Goal: Check status: Check status

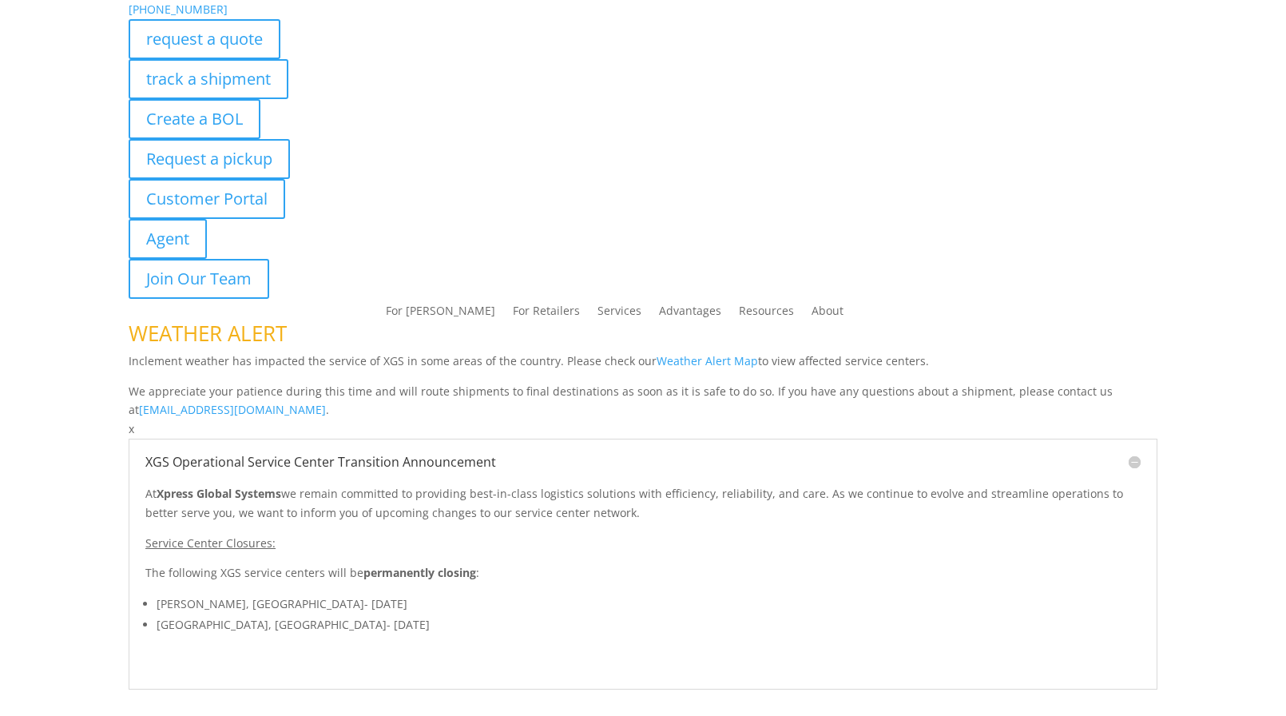
click at [190, 67] on div "[PHONE_NUMBER] request a quote track a shipment Create a BOL Request a pickup C…" at bounding box center [643, 149] width 1029 height 299
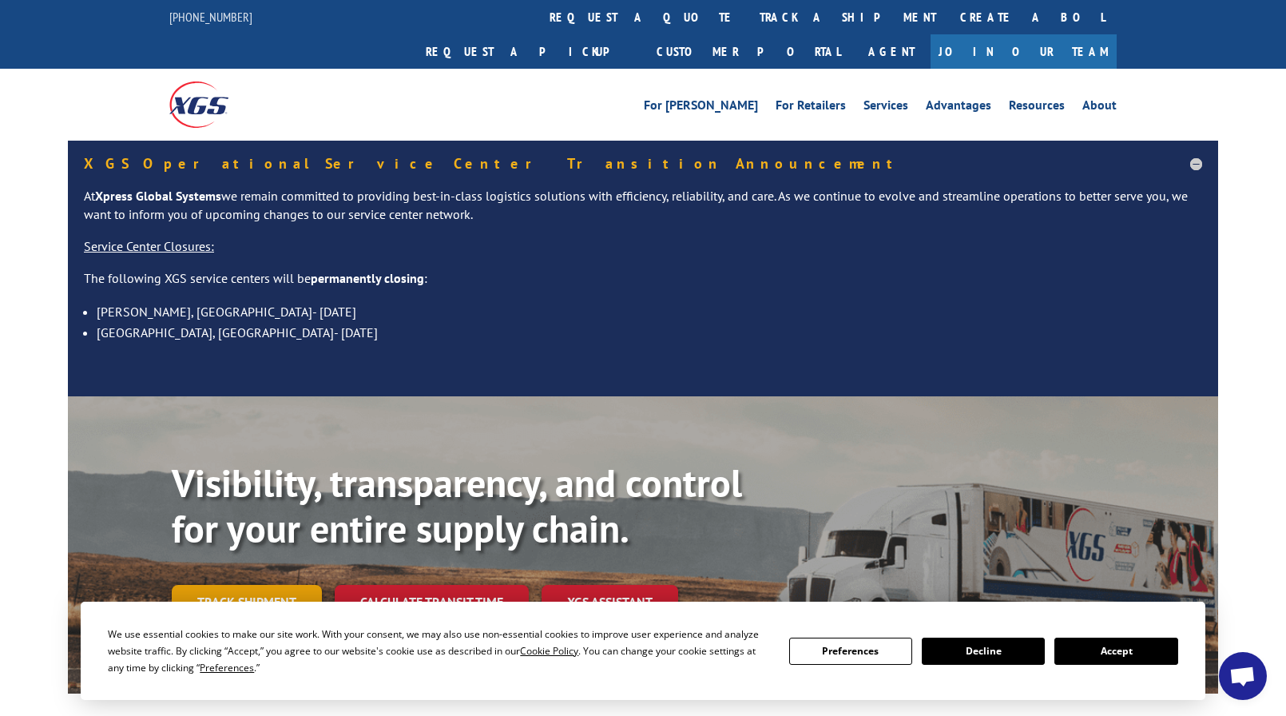
click at [304, 585] on link "Track shipment" at bounding box center [247, 602] width 150 height 34
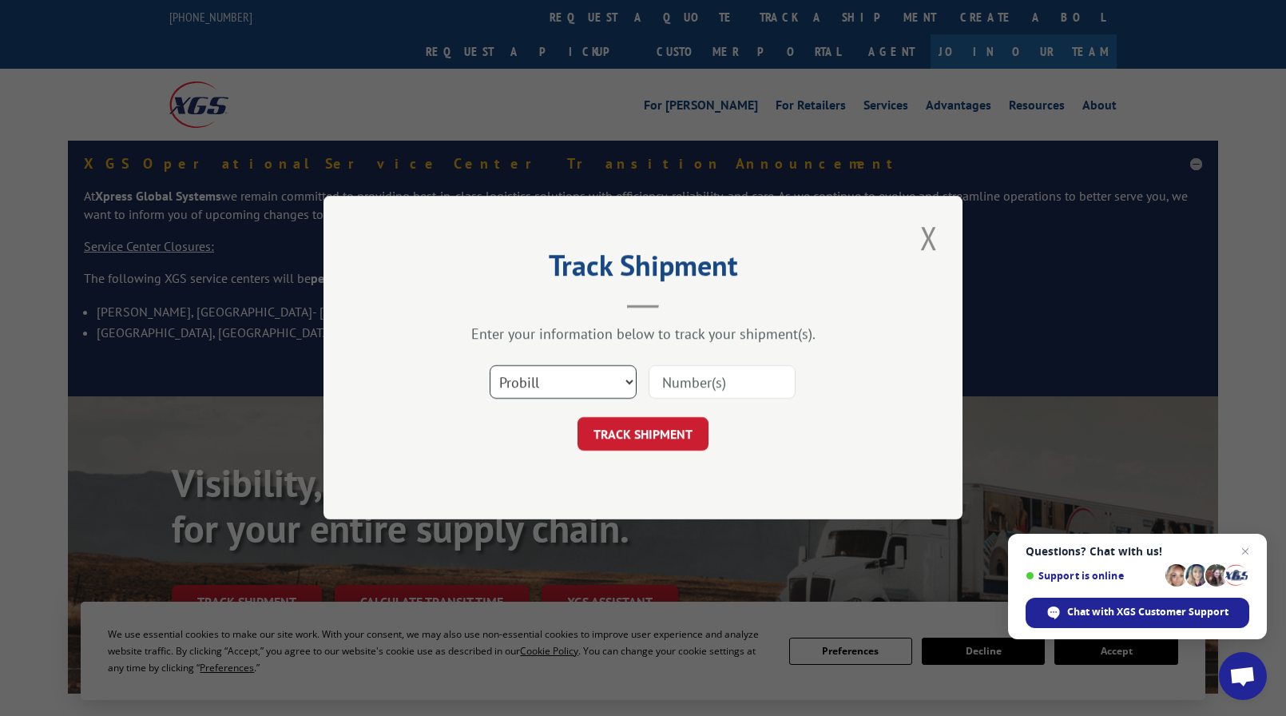
drag, startPoint x: 602, startPoint y: 383, endPoint x: 593, endPoint y: 393, distance: 13.6
click at [602, 383] on select "Select category... Probill BOL PO" at bounding box center [563, 383] width 147 height 34
select select "bol"
click at [490, 366] on select "Select category... Probill BOL PO" at bounding box center [563, 383] width 147 height 34
drag, startPoint x: 712, startPoint y: 381, endPoint x: 660, endPoint y: 359, distance: 56.5
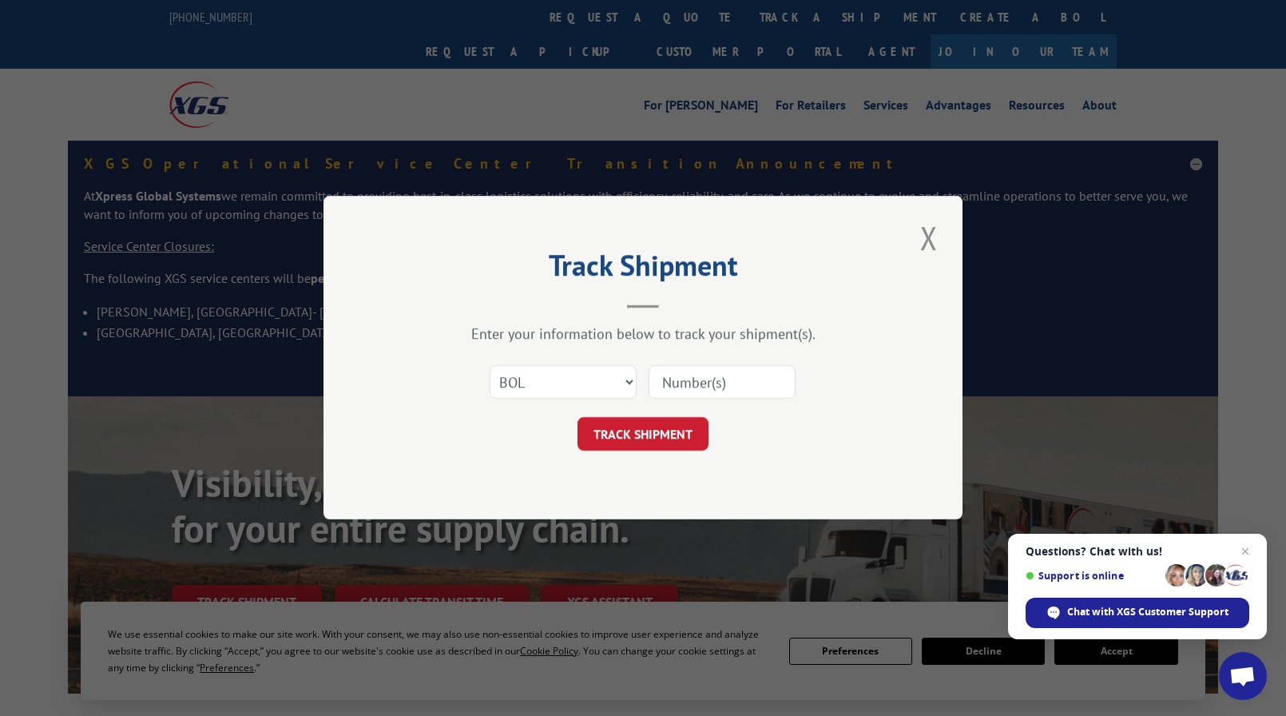
click at [682, 370] on input at bounding box center [722, 383] width 147 height 34
type input "2825491"
click at [621, 431] on button "TRACK SHIPMENT" at bounding box center [643, 435] width 131 height 34
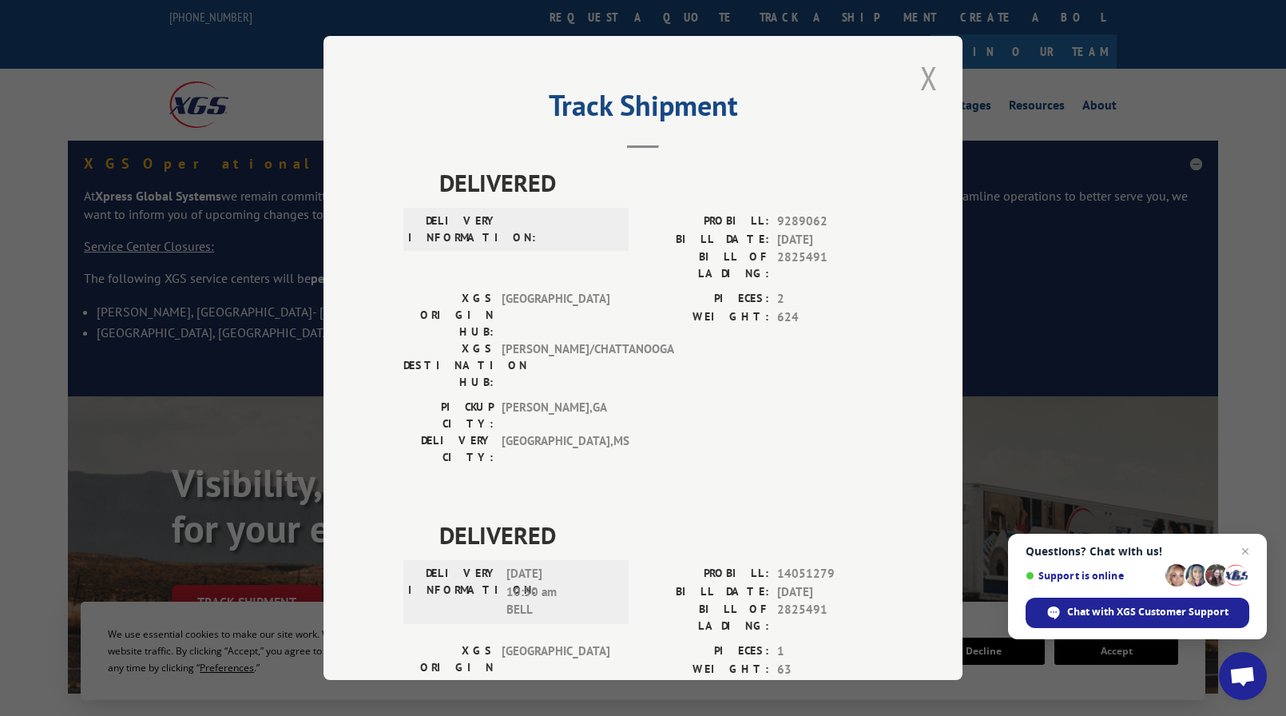
click at [915, 87] on button "Close modal" at bounding box center [928, 78] width 27 height 44
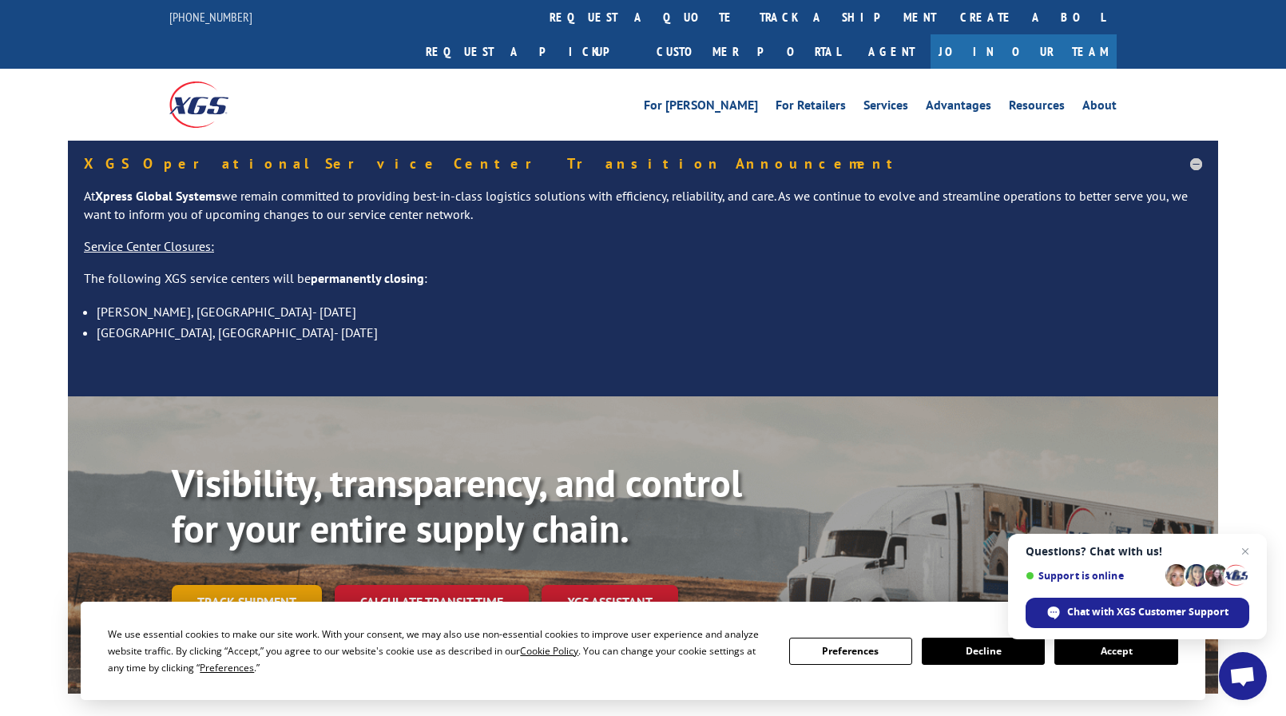
click at [302, 585] on link "Track shipment" at bounding box center [247, 602] width 150 height 34
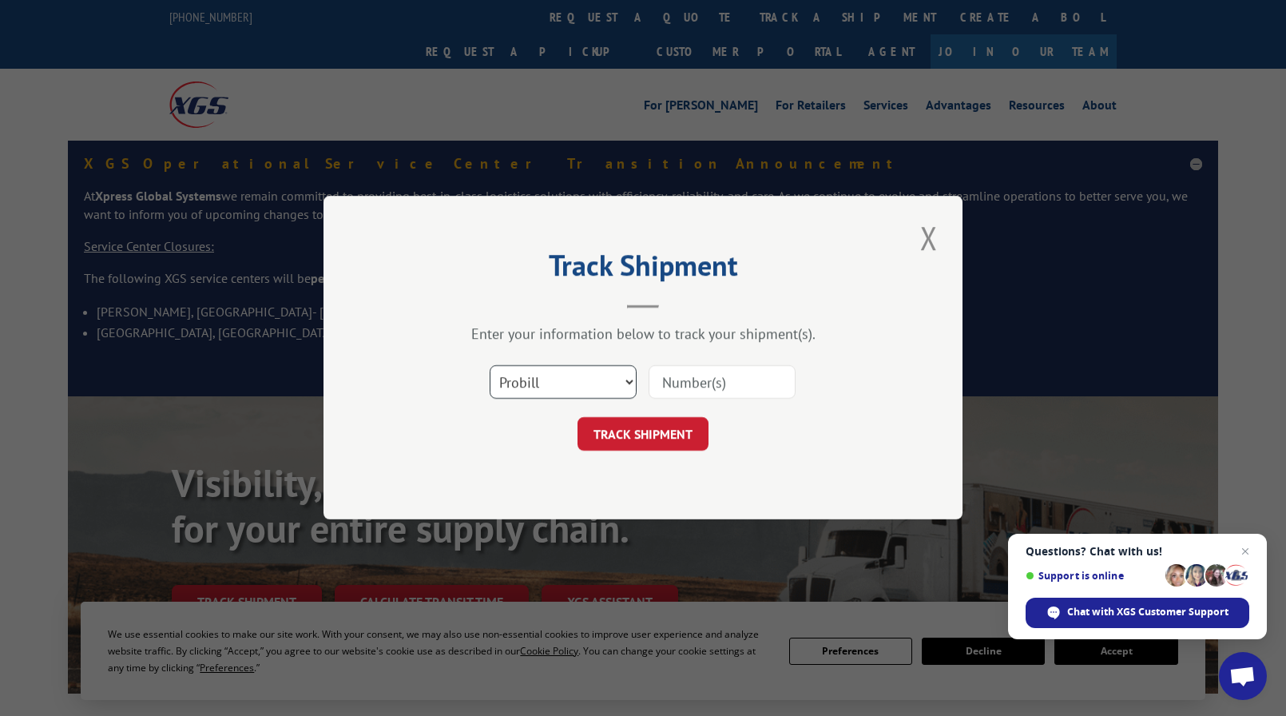
click at [531, 386] on select "Select category... Probill BOL PO" at bounding box center [563, 383] width 147 height 34
drag, startPoint x: 776, startPoint y: 375, endPoint x: 767, endPoint y: 383, distance: 12.4
click at [776, 375] on input at bounding box center [722, 383] width 147 height 34
type input "2825508"
click at [673, 435] on button "TRACK SHIPMENT" at bounding box center [643, 435] width 131 height 34
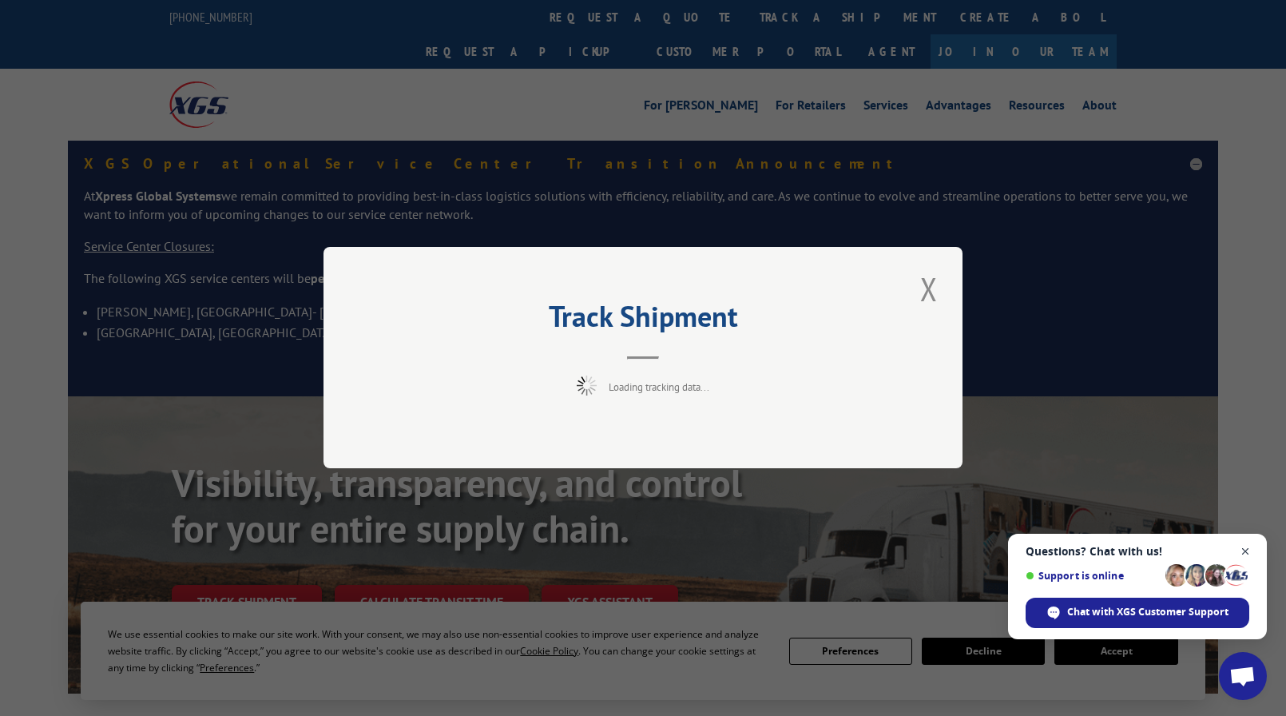
click at [1246, 550] on span "Open chat" at bounding box center [1246, 552] width 20 height 20
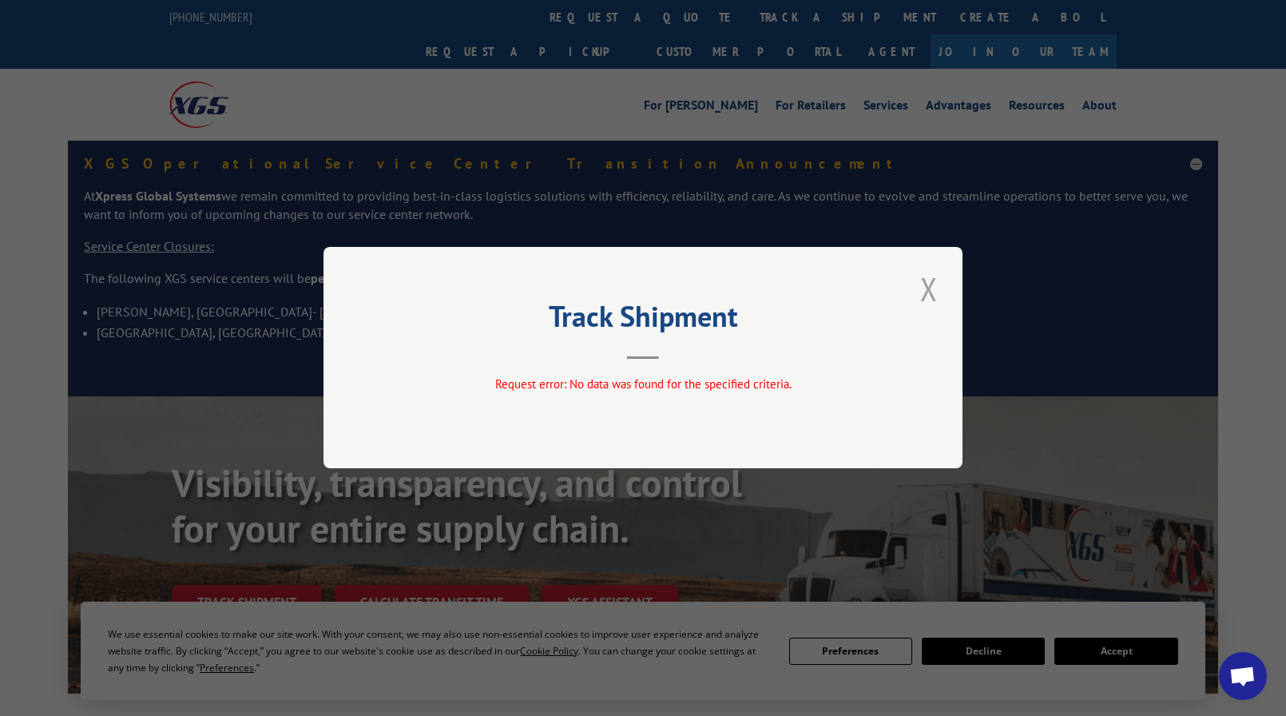
click at [939, 292] on button "Close modal" at bounding box center [928, 289] width 27 height 44
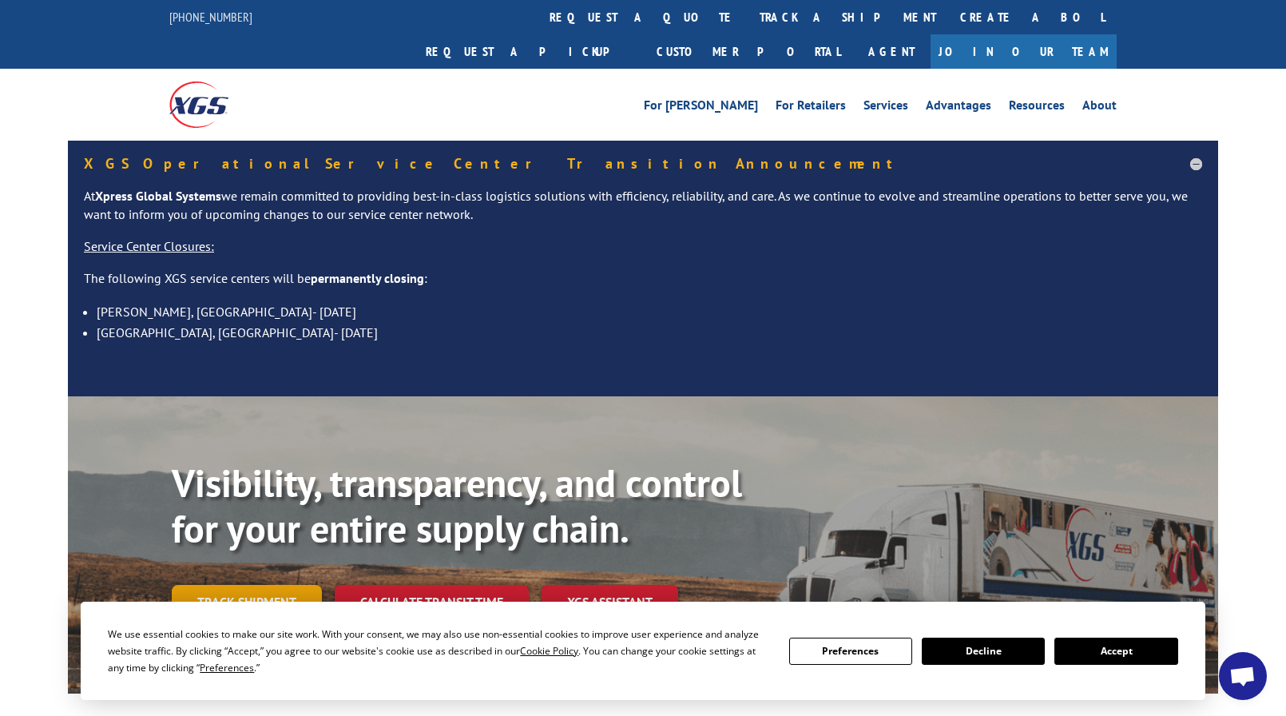
click at [207, 585] on link "Track shipment" at bounding box center [247, 602] width 150 height 34
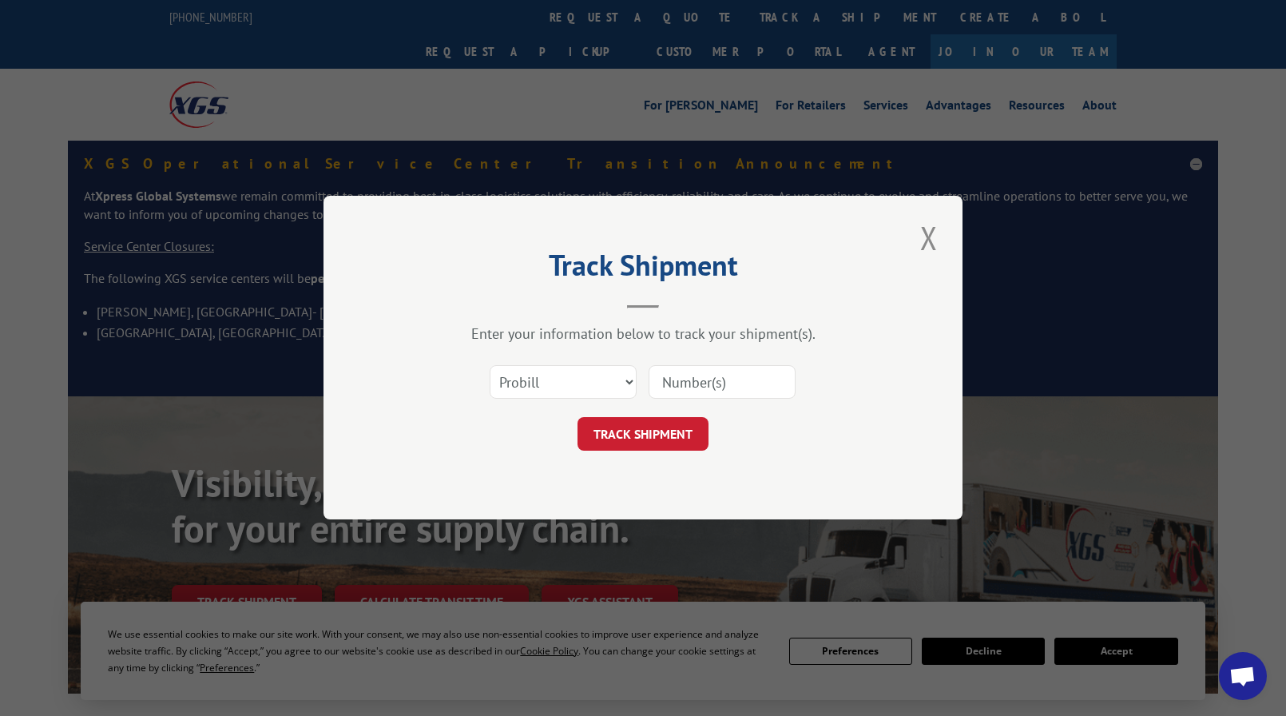
click at [687, 383] on input at bounding box center [722, 383] width 147 height 34
type input "2825508"
click at [656, 435] on button "TRACK SHIPMENT" at bounding box center [643, 435] width 131 height 34
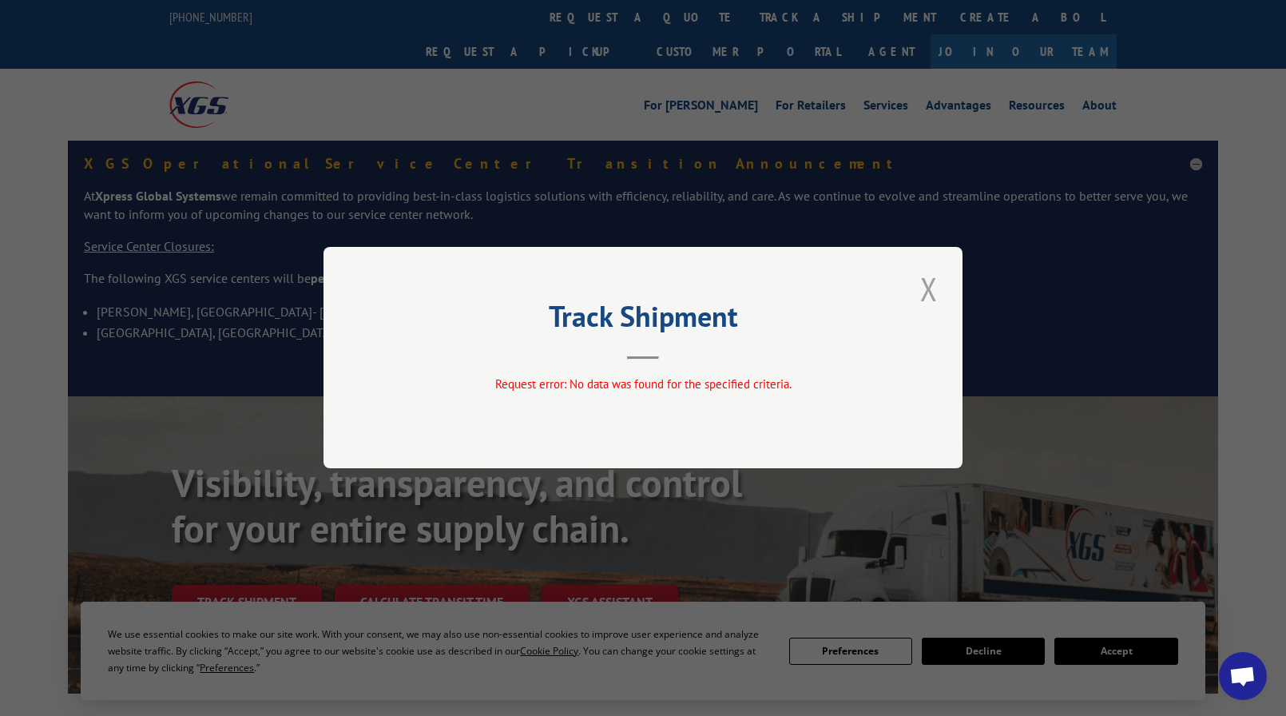
click at [924, 308] on button "Close modal" at bounding box center [928, 289] width 27 height 44
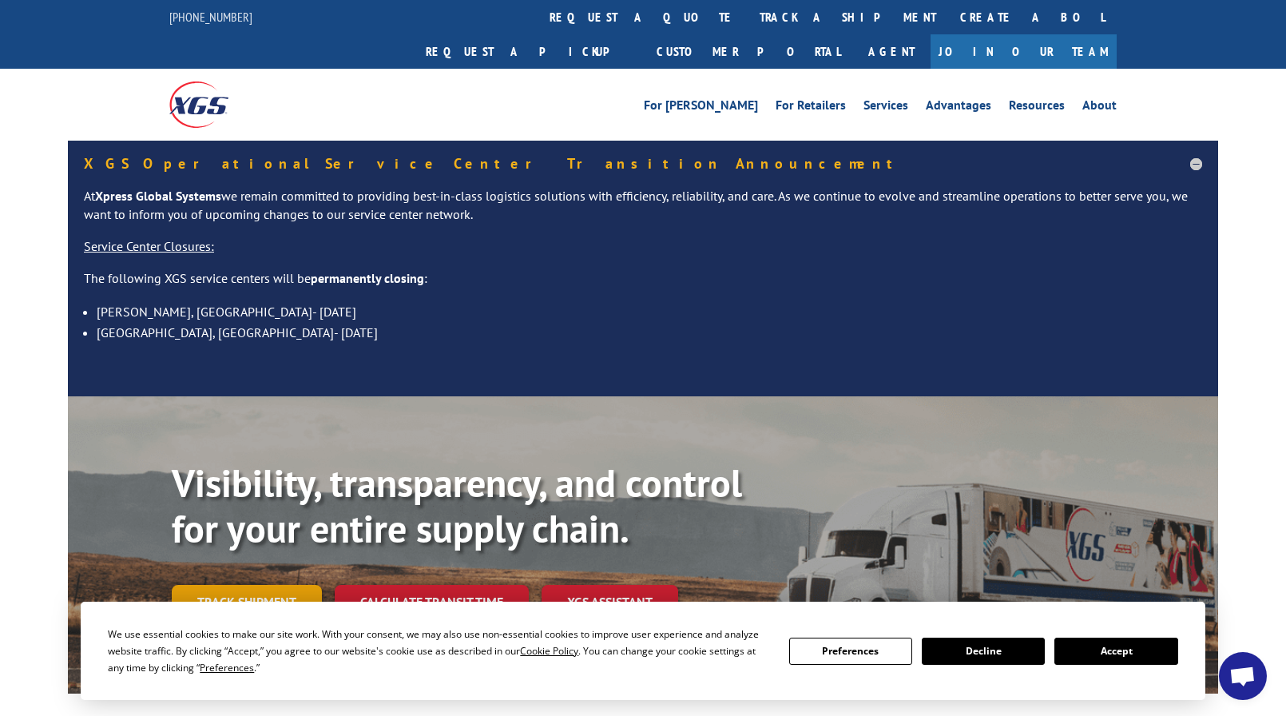
click at [231, 585] on link "Track shipment" at bounding box center [247, 602] width 150 height 34
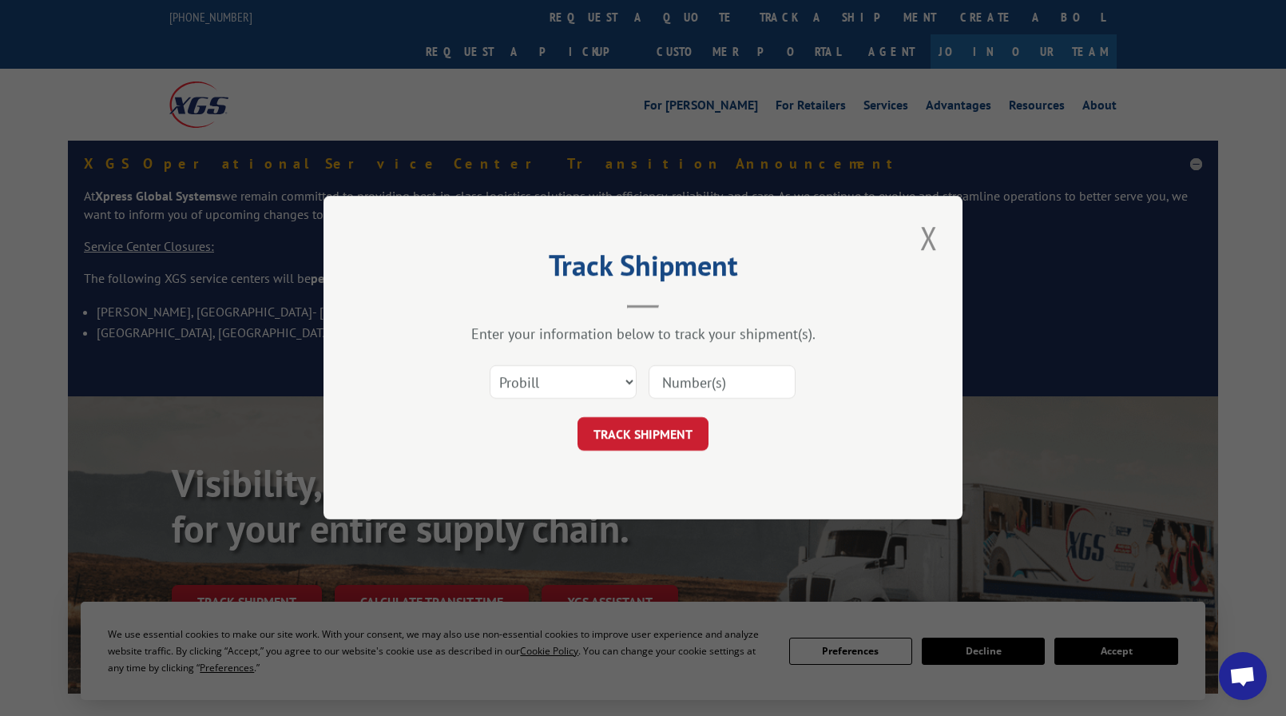
click at [676, 381] on input at bounding box center [722, 383] width 147 height 34
paste input "2825508"
type input "2825508"
click at [667, 431] on button "TRACK SHIPMENT" at bounding box center [643, 435] width 131 height 34
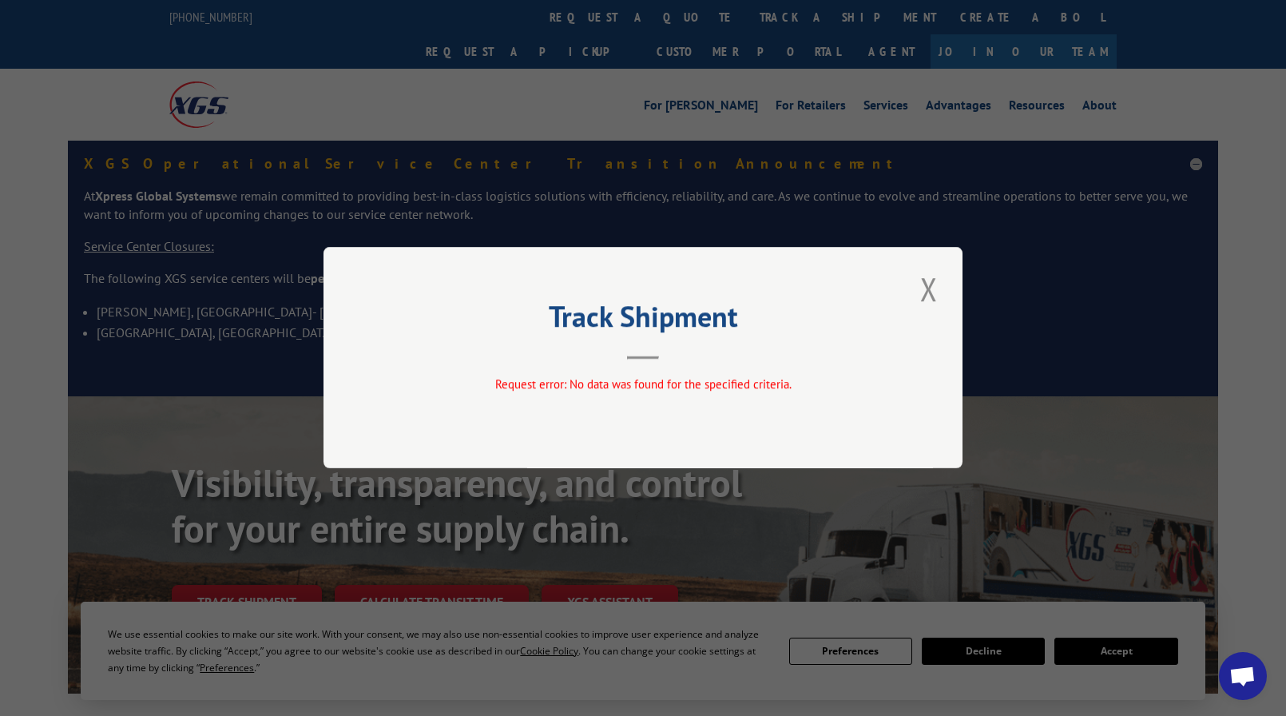
click at [927, 289] on button "Close modal" at bounding box center [928, 289] width 27 height 44
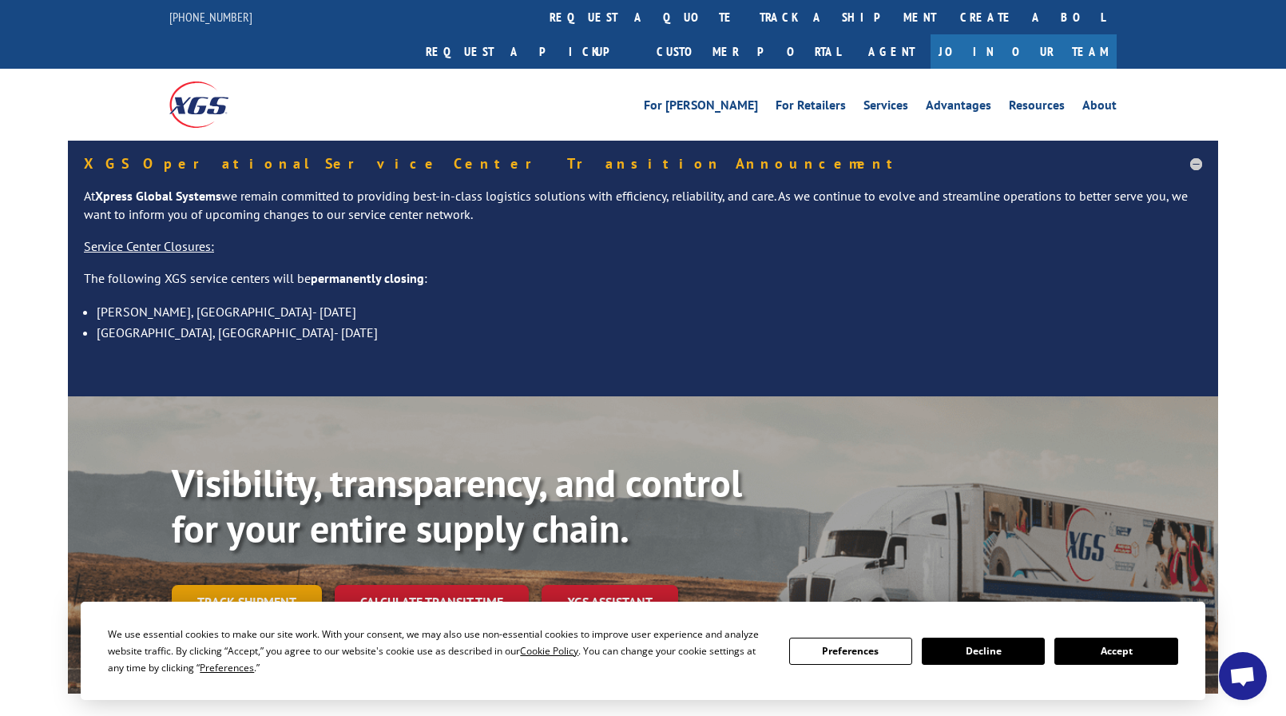
click at [265, 585] on link "Track shipment" at bounding box center [247, 602] width 150 height 34
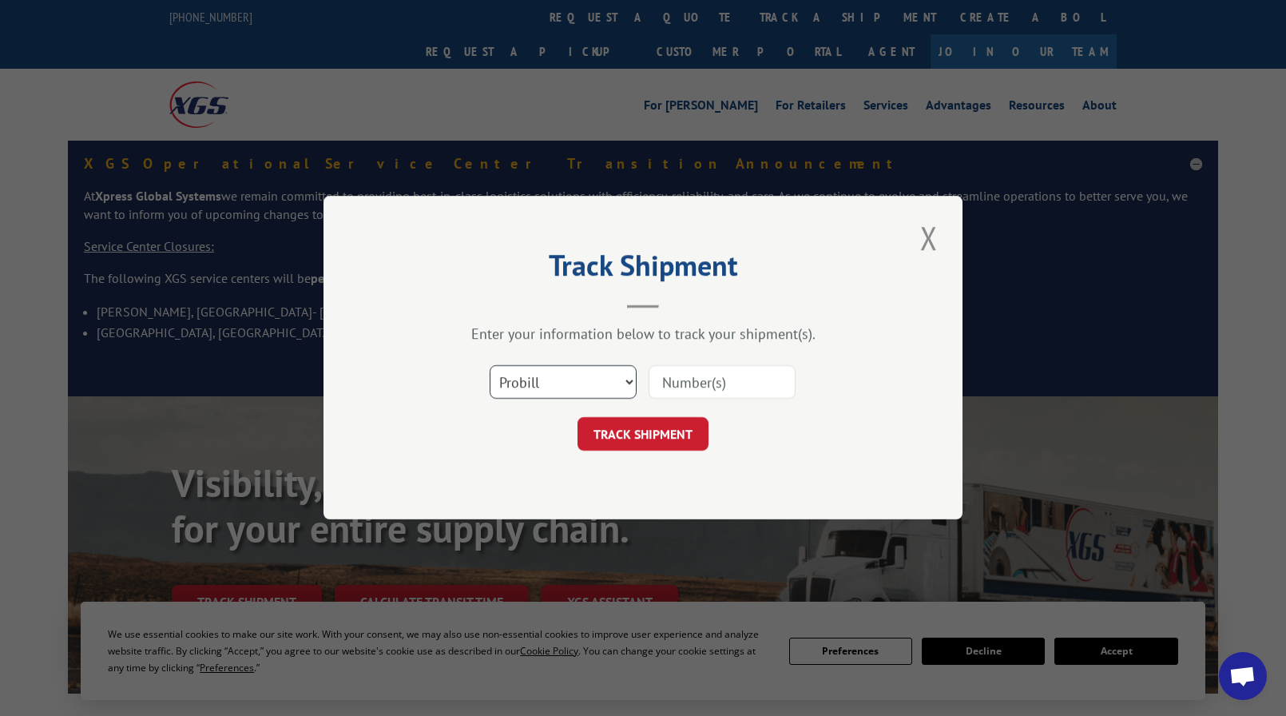
click at [594, 375] on select "Select category... Probill BOL PO" at bounding box center [563, 383] width 147 height 34
select select "po"
click at [490, 366] on select "Select category... Probill BOL PO" at bounding box center [563, 383] width 147 height 34
click at [670, 385] on input at bounding box center [722, 383] width 147 height 34
paste input "2825508"
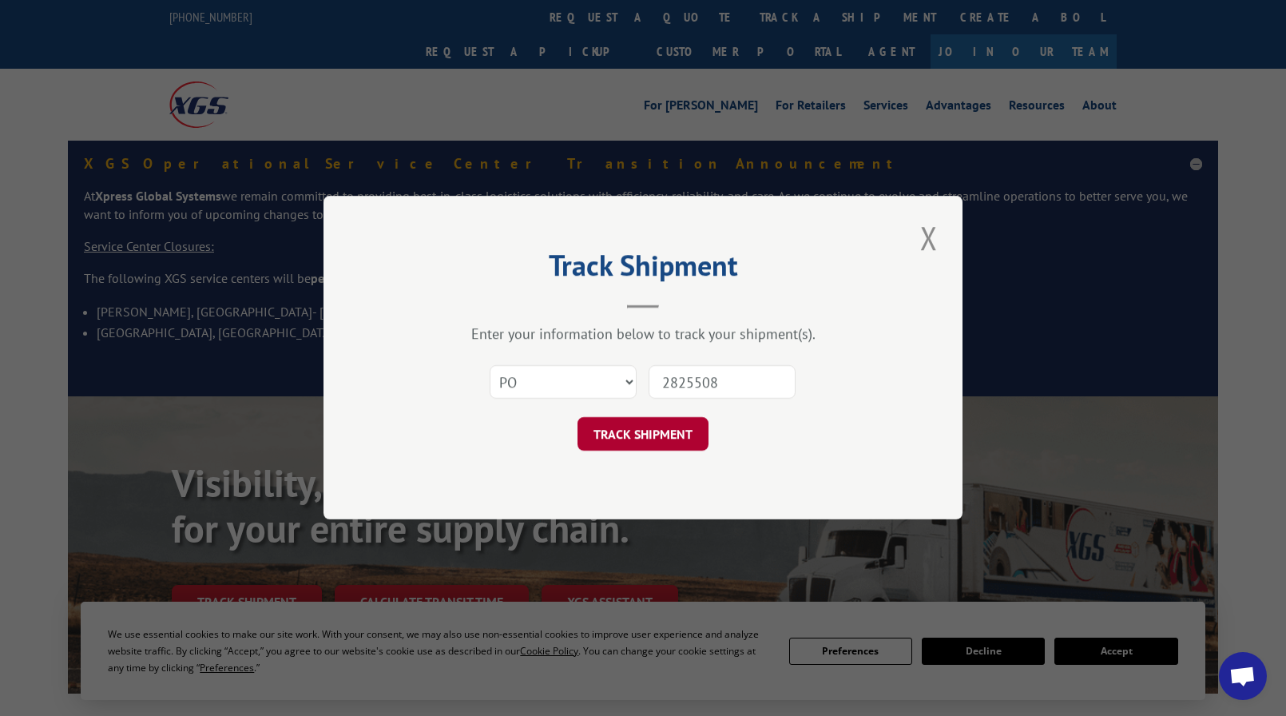
type input "2825508"
click at [640, 427] on button "TRACK SHIPMENT" at bounding box center [643, 435] width 131 height 34
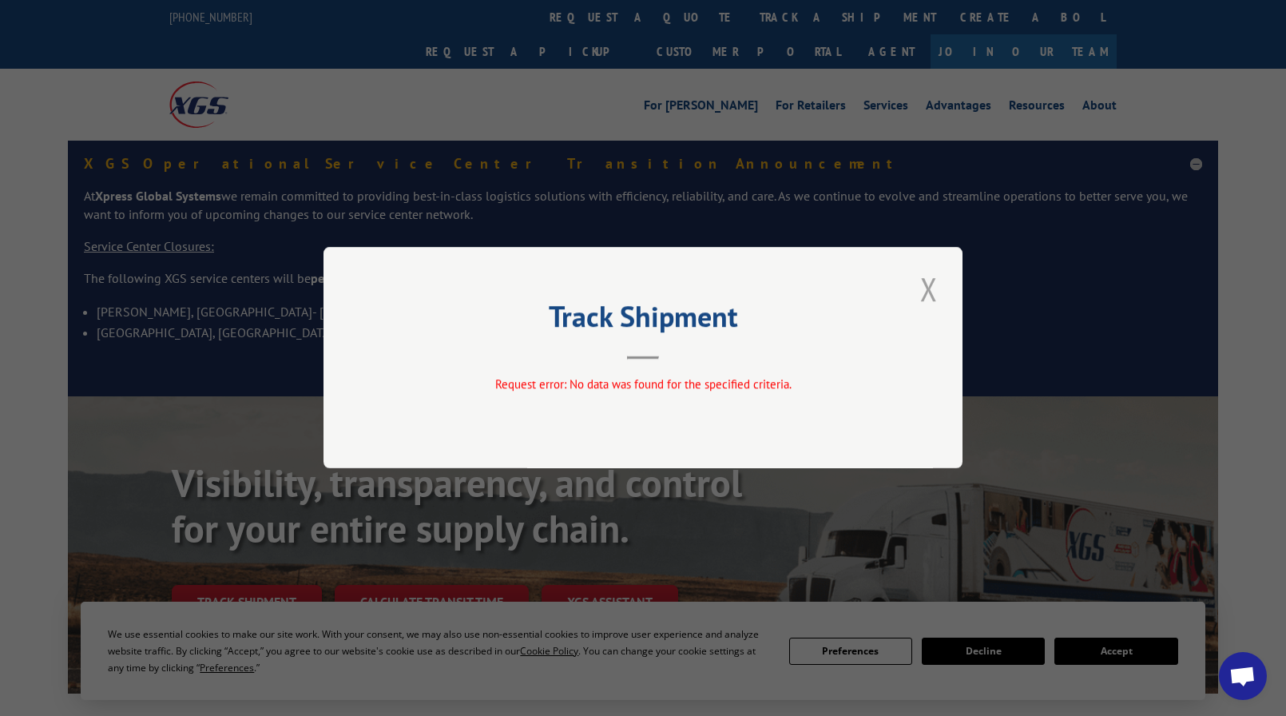
click at [927, 297] on button "Close modal" at bounding box center [928, 289] width 27 height 44
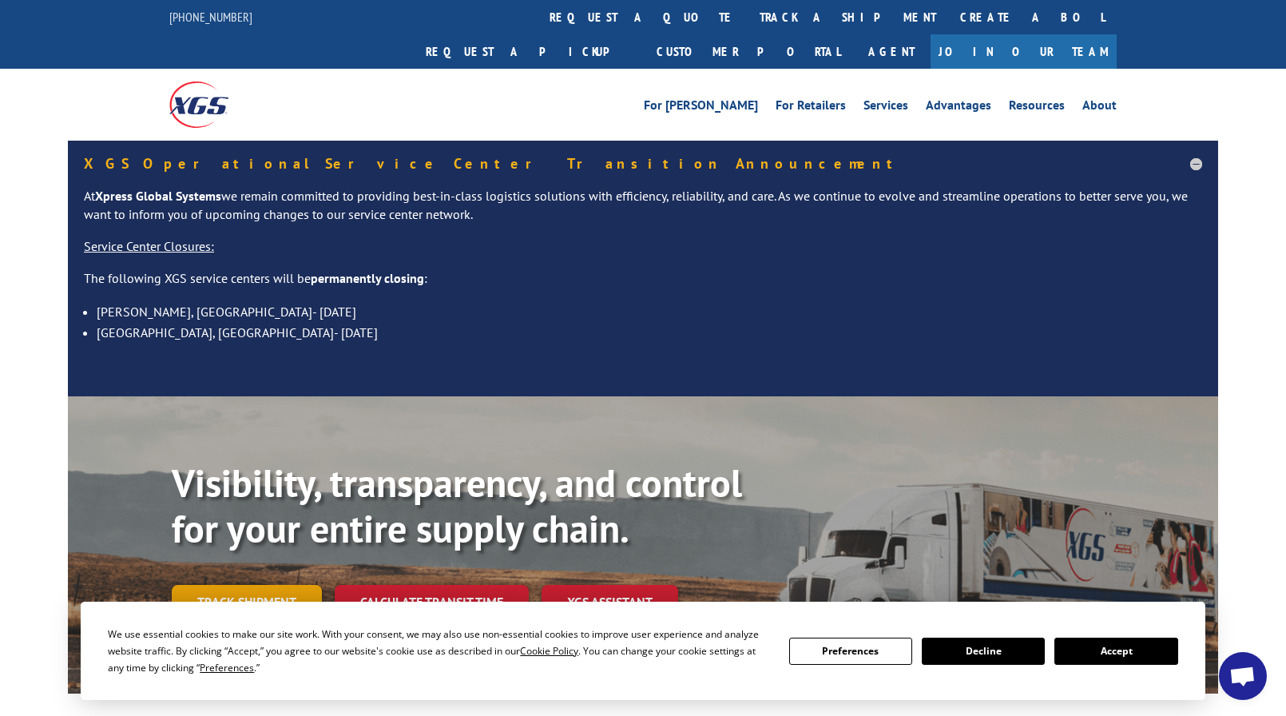
click at [214, 585] on link "Track shipment" at bounding box center [247, 602] width 150 height 34
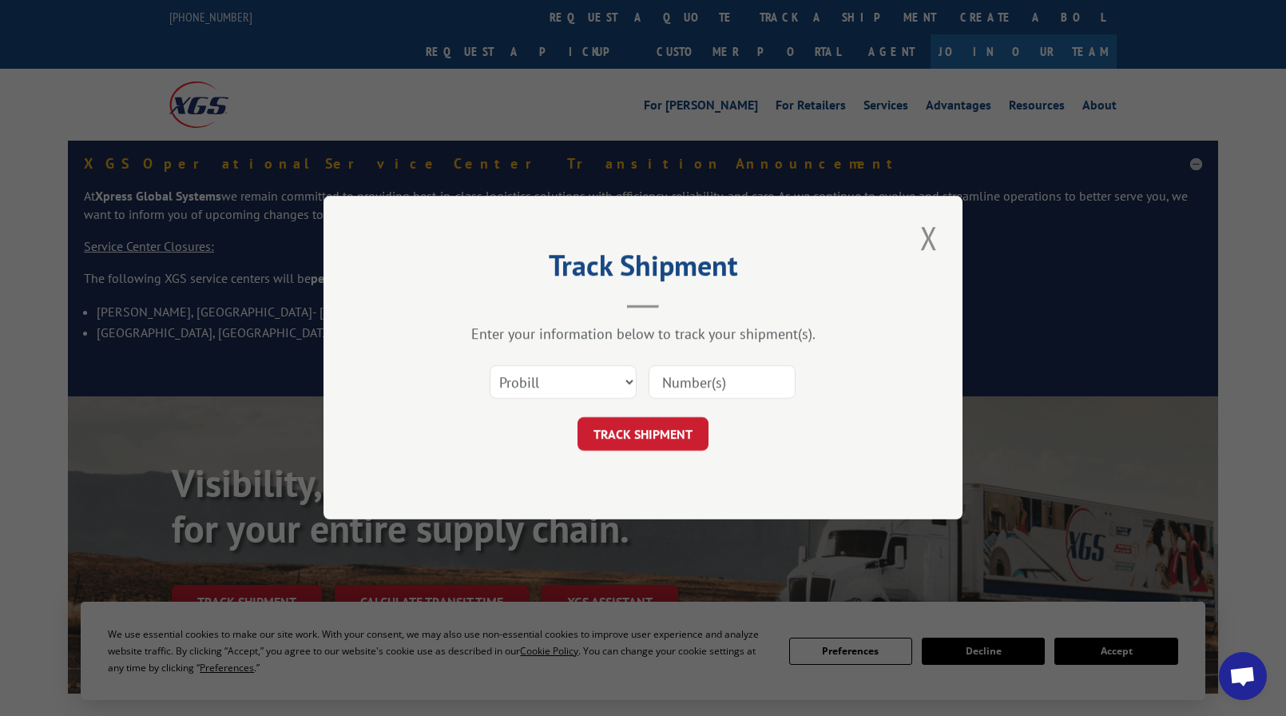
click at [514, 361] on div "Select category... Probill BOL PO" at bounding box center [642, 382] width 479 height 53
click at [515, 375] on select "Select category... Probill BOL PO" at bounding box center [563, 383] width 147 height 34
select select "po"
click at [490, 366] on select "Select category... Probill BOL PO" at bounding box center [563, 383] width 147 height 34
click at [691, 372] on input at bounding box center [722, 383] width 147 height 34
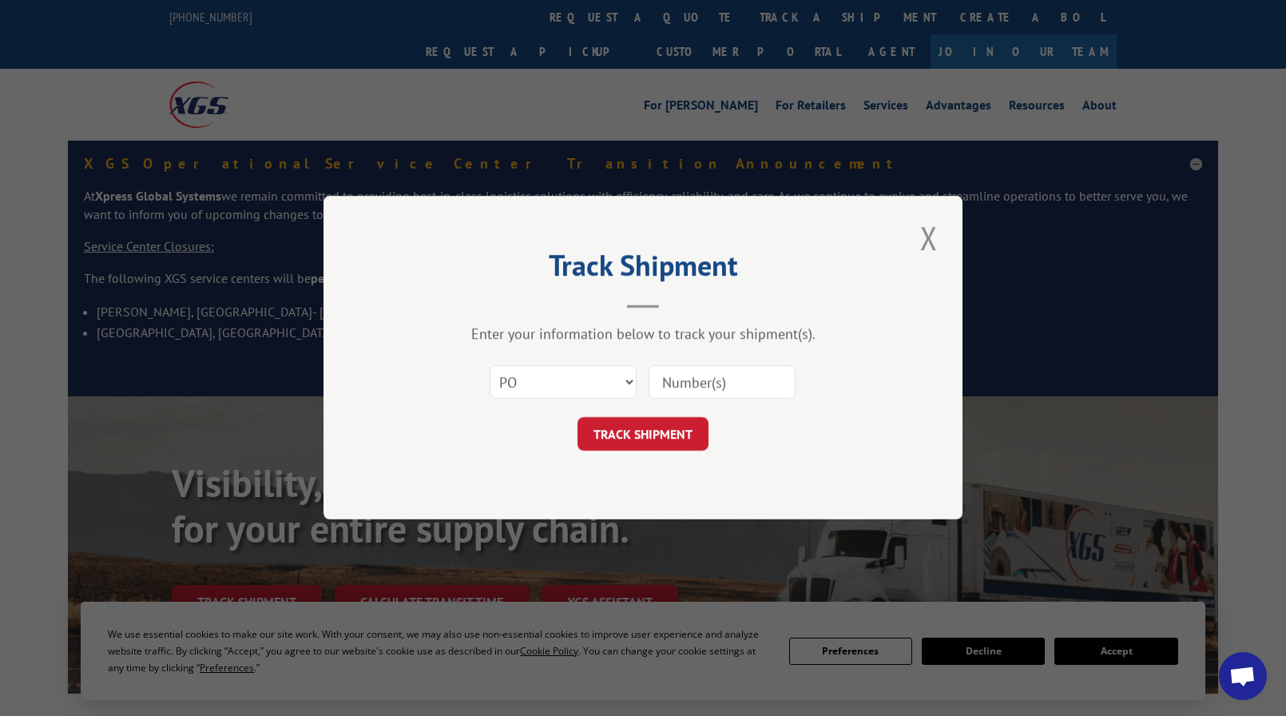
type input "i"
type input "IUH [MEDICAL_DATA]"
click button "TRACK SHIPMENT" at bounding box center [643, 435] width 131 height 34
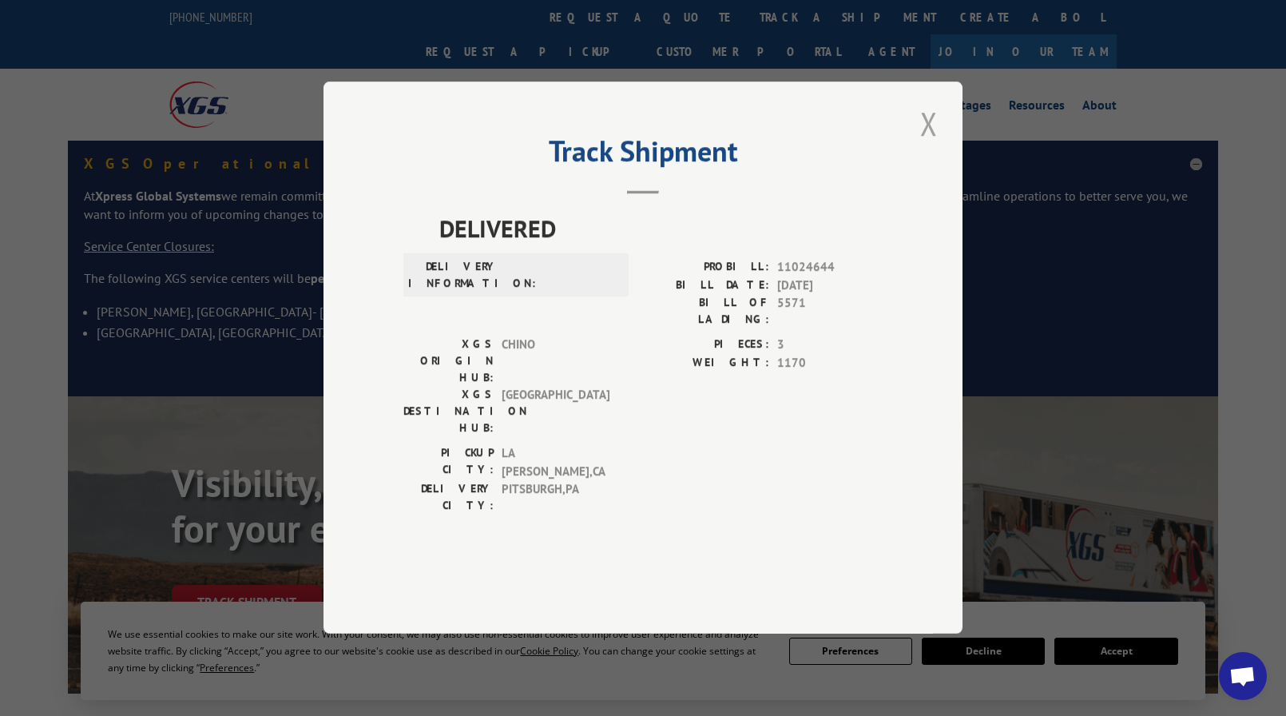
click at [931, 145] on button "Close modal" at bounding box center [928, 123] width 27 height 44
